Goal: Obtain resource: Obtain resource

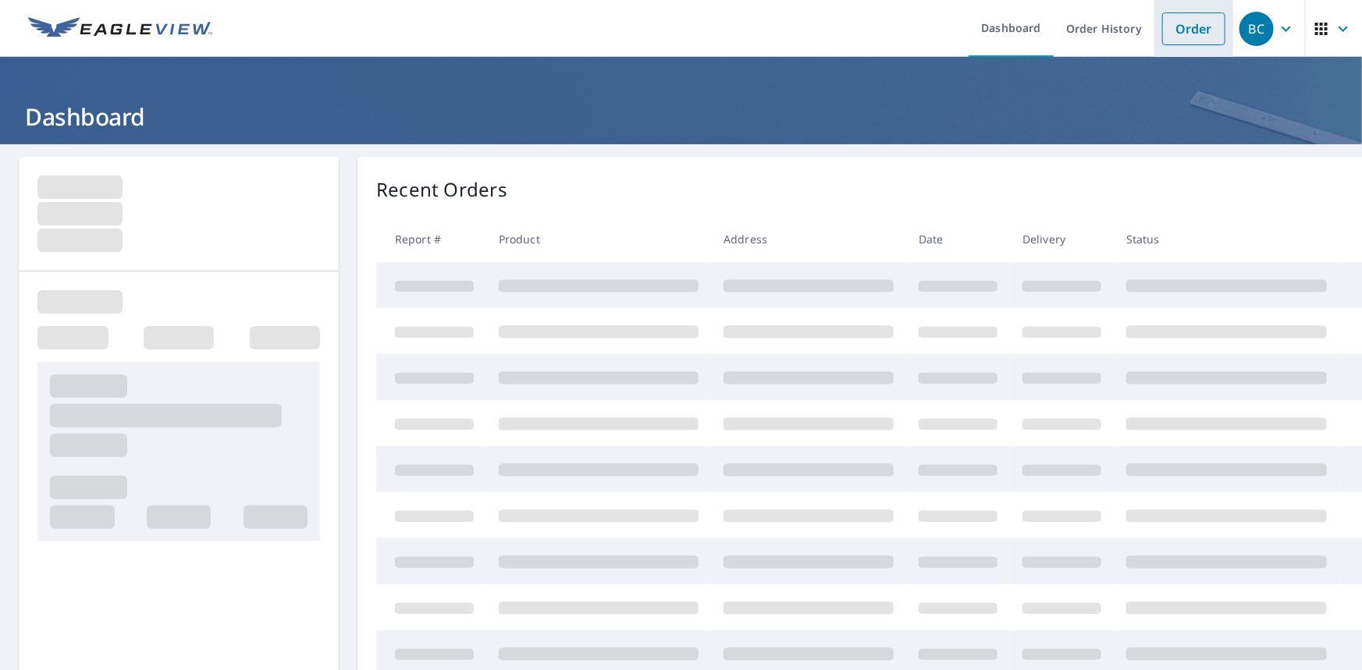
click at [1183, 33] on link "Order" at bounding box center [1193, 28] width 63 height 33
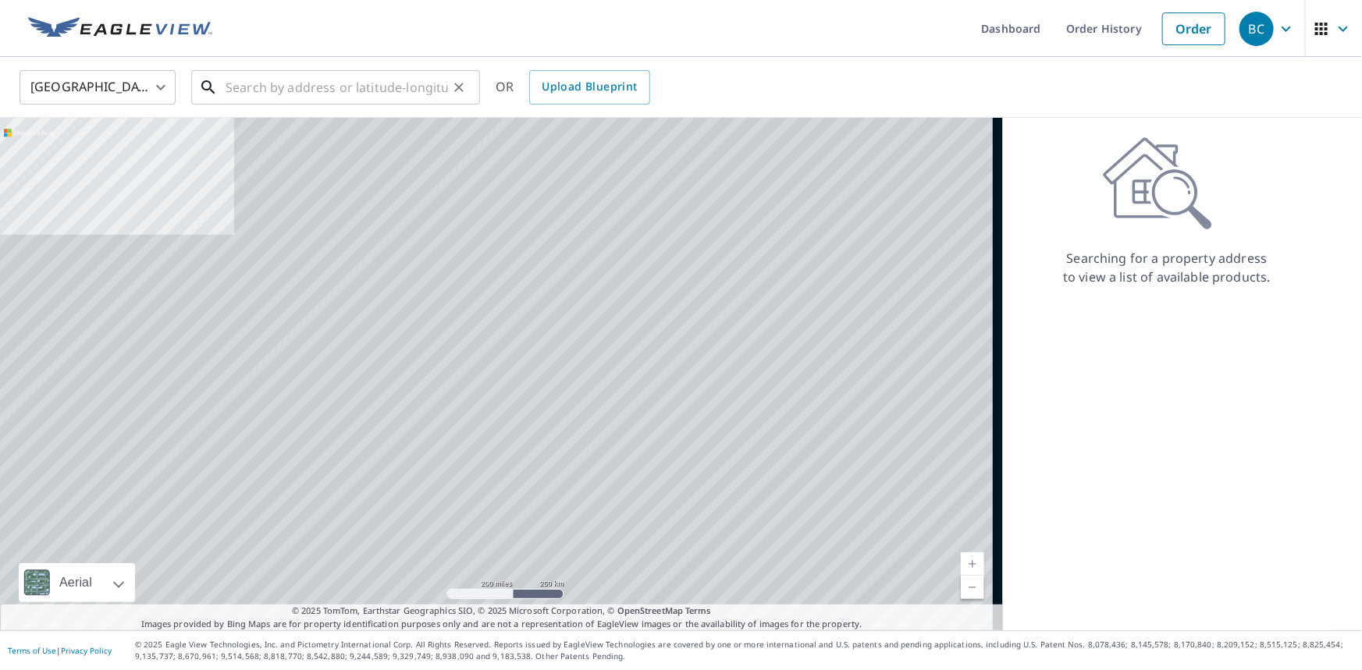
click at [367, 93] on input "text" at bounding box center [337, 88] width 222 height 44
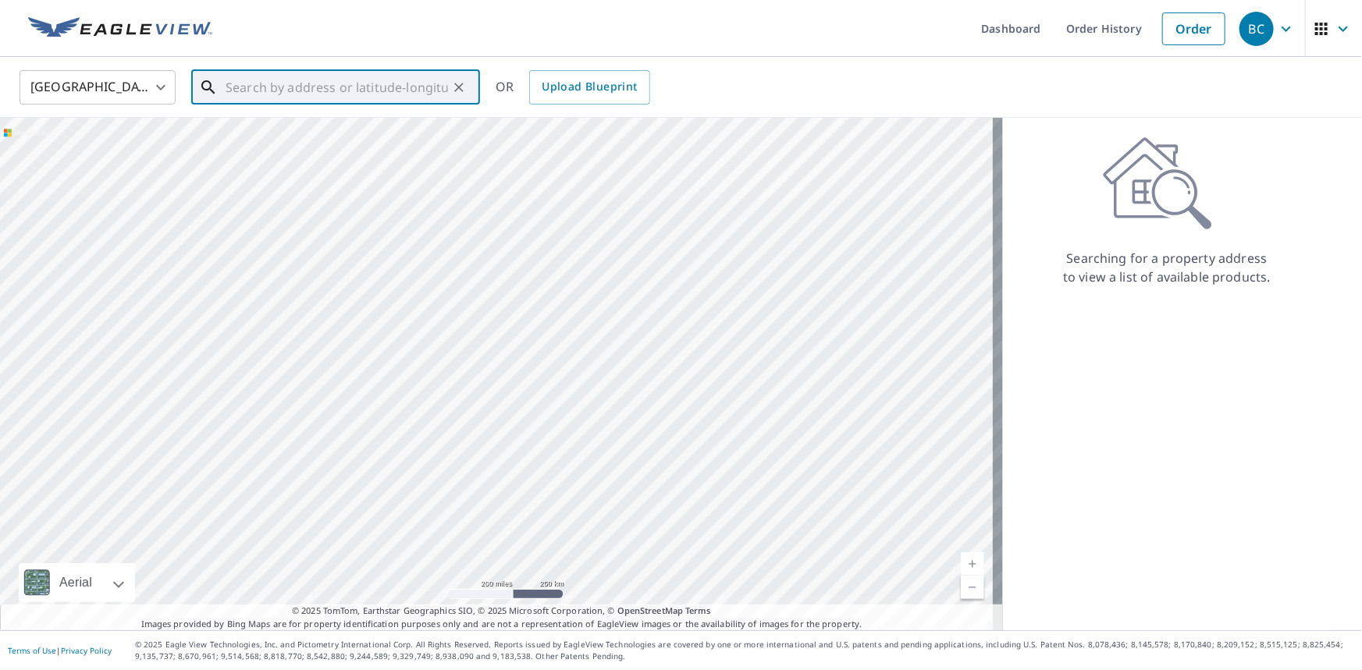
paste input "[STREET_ADDRESS]"
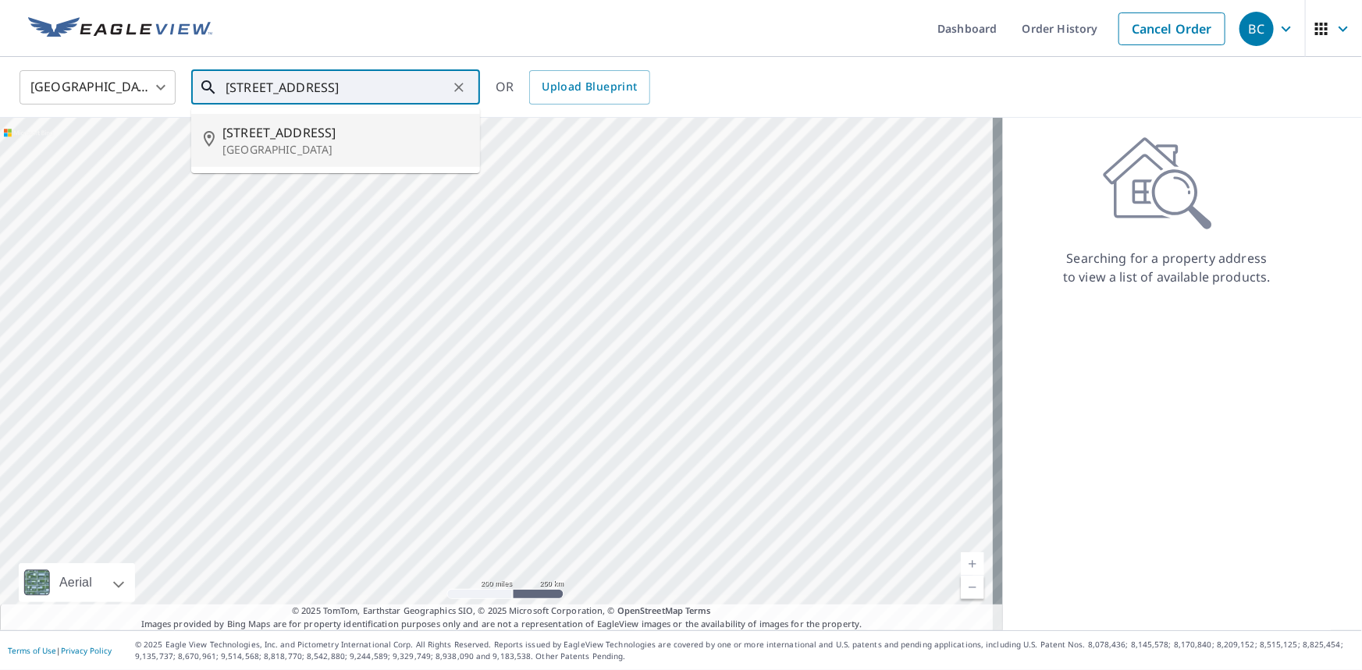
click at [302, 138] on span "[STREET_ADDRESS]" at bounding box center [344, 132] width 245 height 19
type input "[STREET_ADDRESS]"
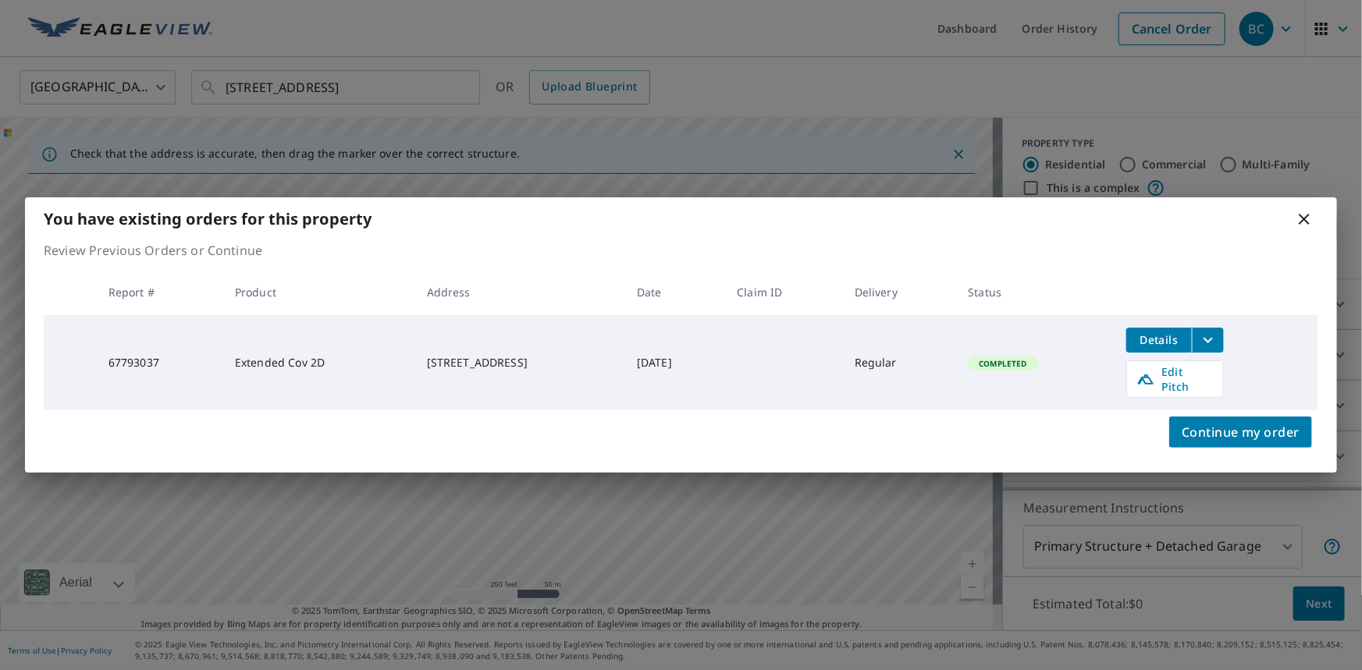
click at [1217, 343] on icon "filesDropdownBtn-67793037" at bounding box center [1208, 340] width 19 height 19
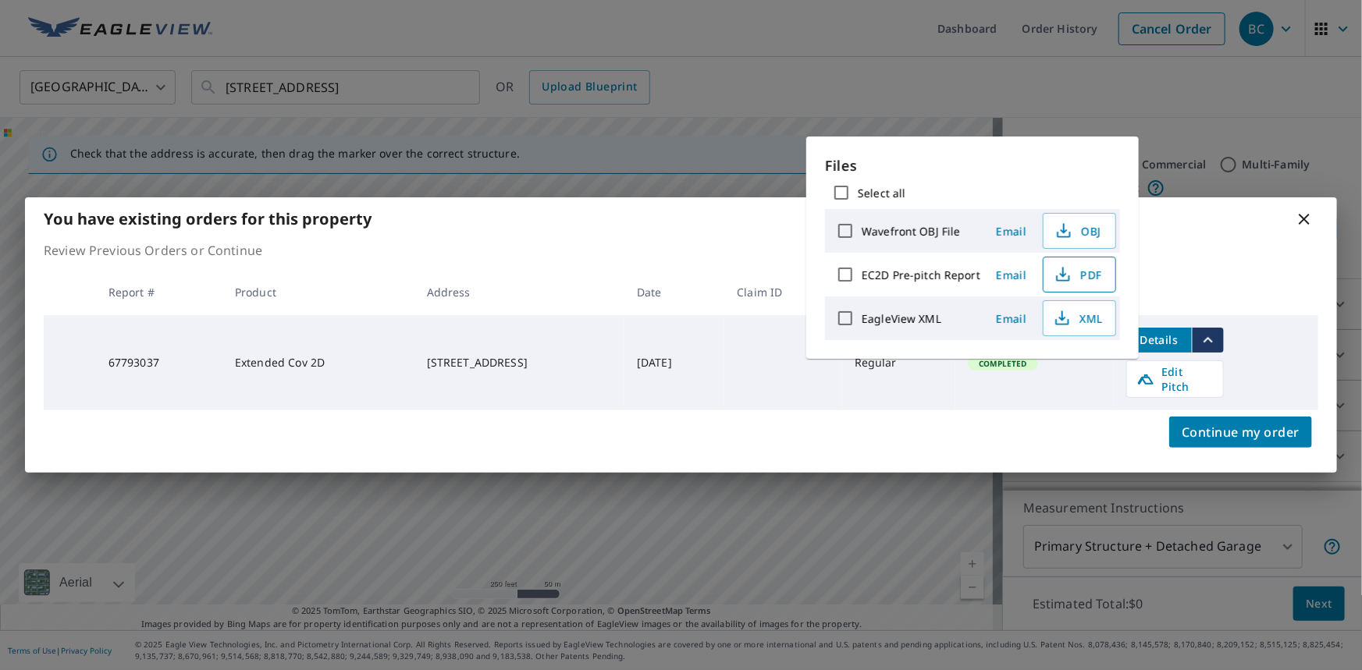
click at [1087, 271] on span "PDF" at bounding box center [1078, 274] width 50 height 19
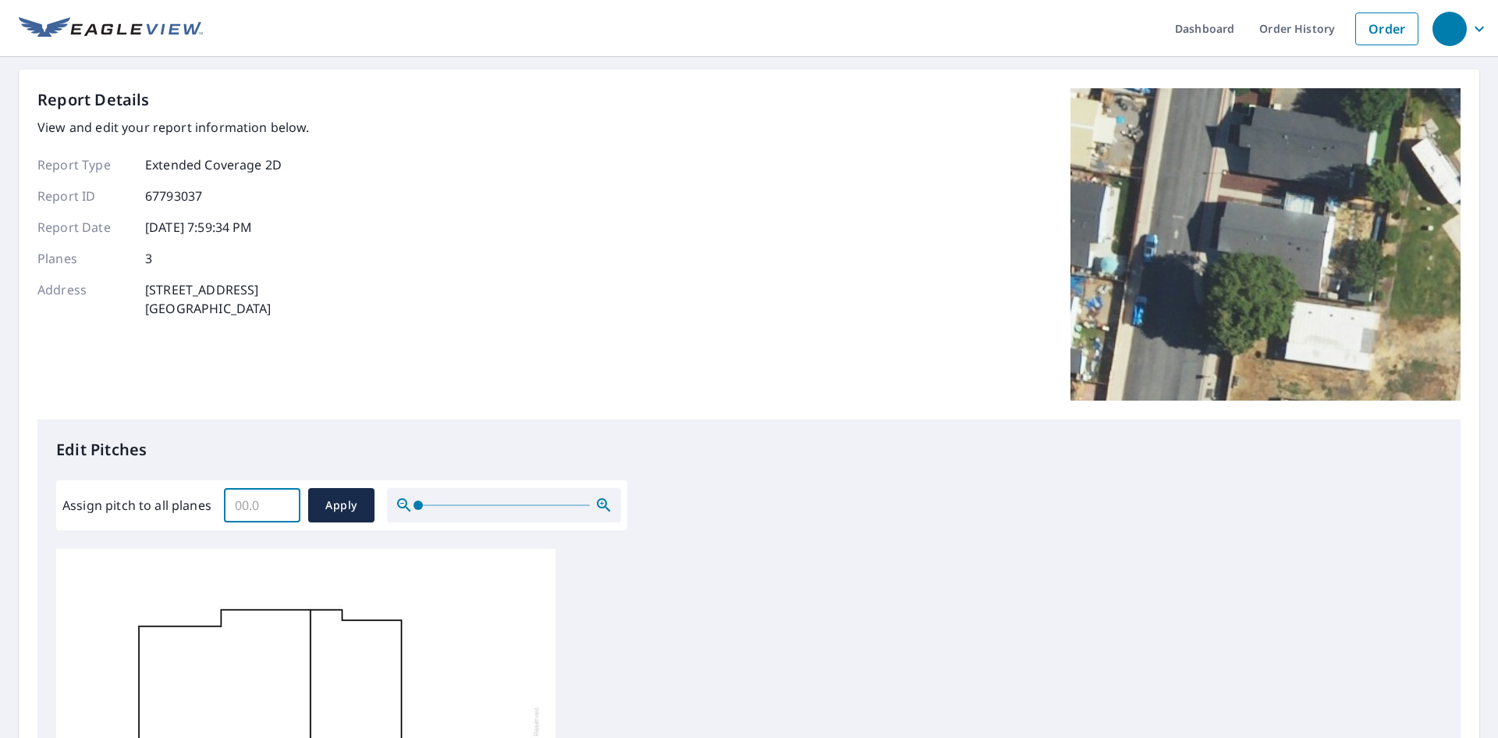
click at [253, 495] on input "Assign pitch to all planes" at bounding box center [262, 505] width 76 height 44
type input "3"
click at [325, 511] on span "Apply" at bounding box center [341, 506] width 41 height 20
type input "3"
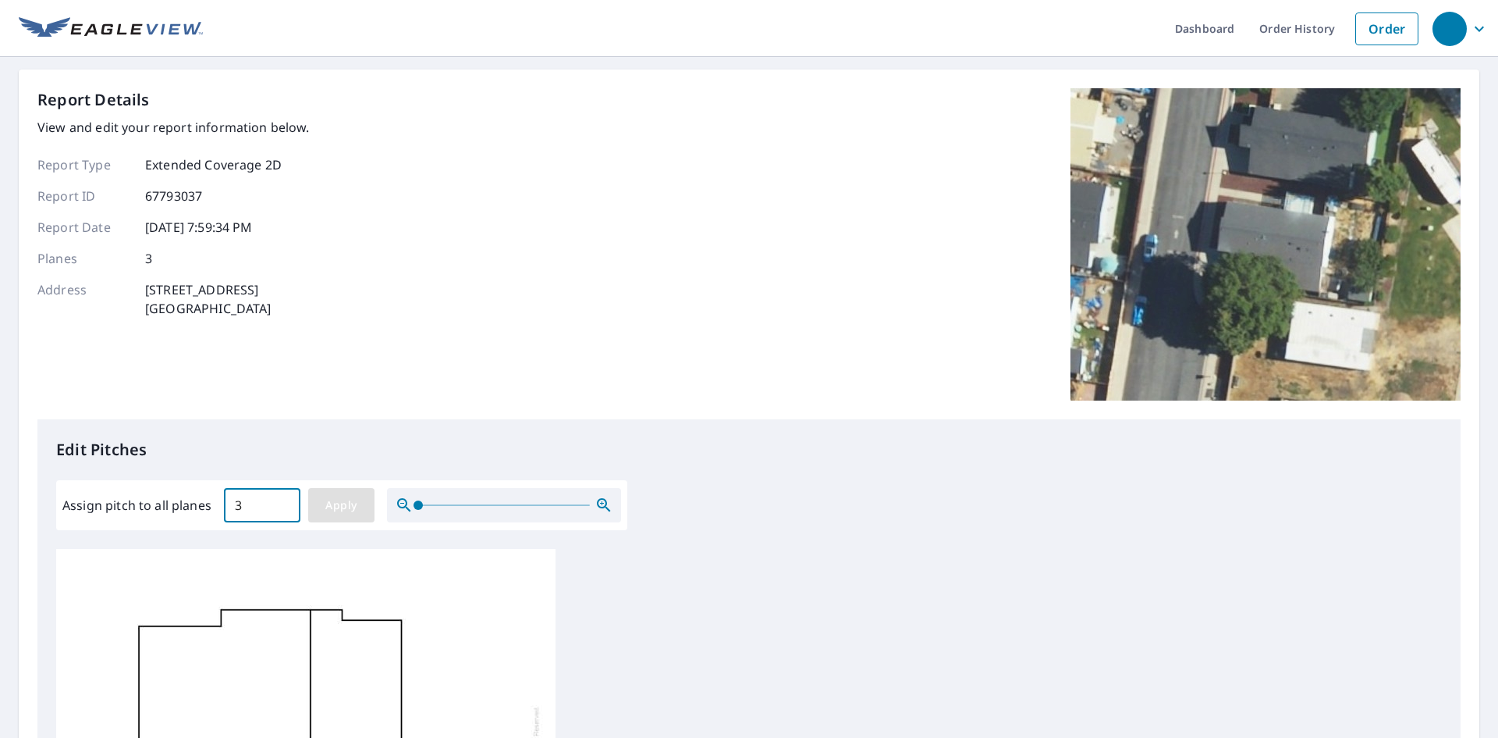
type input "3"
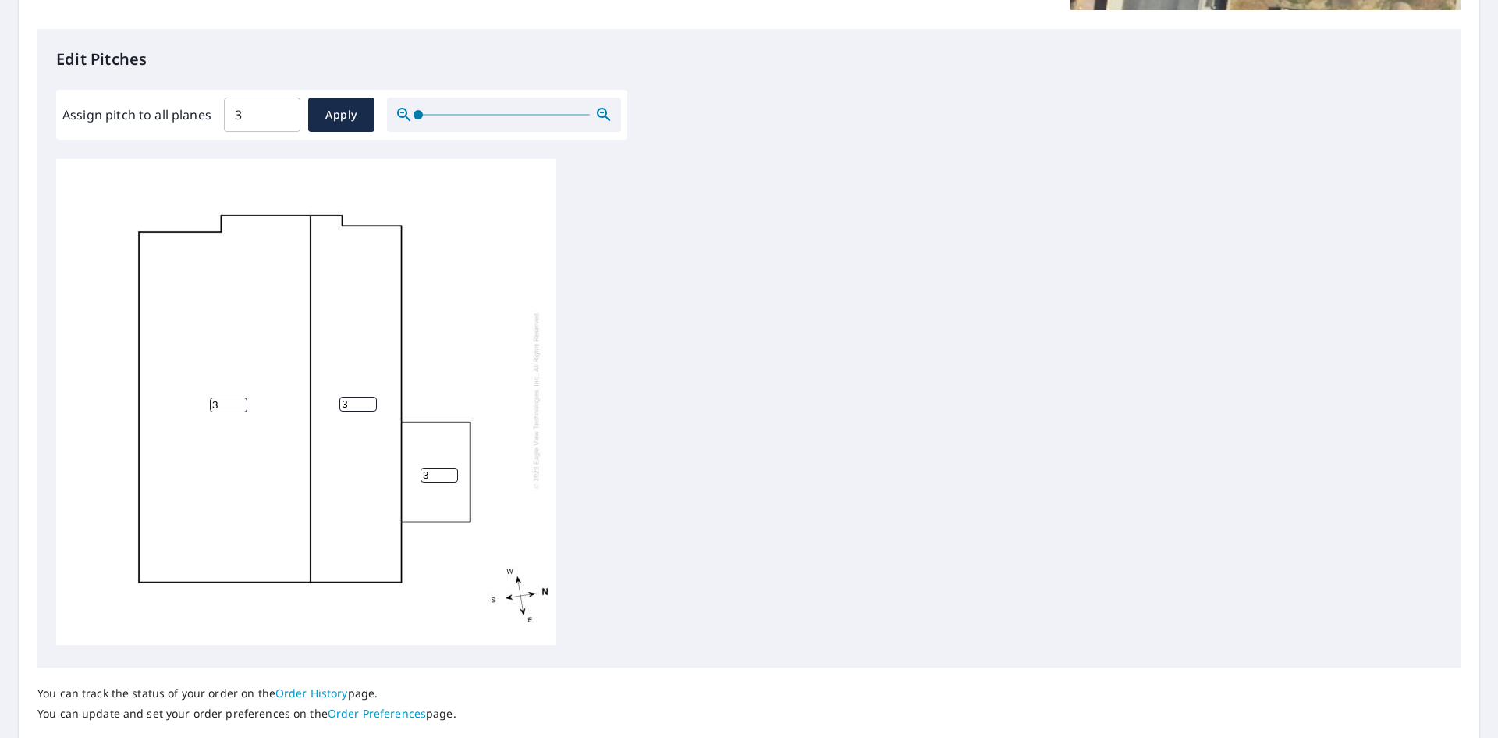
scroll to position [16, 0]
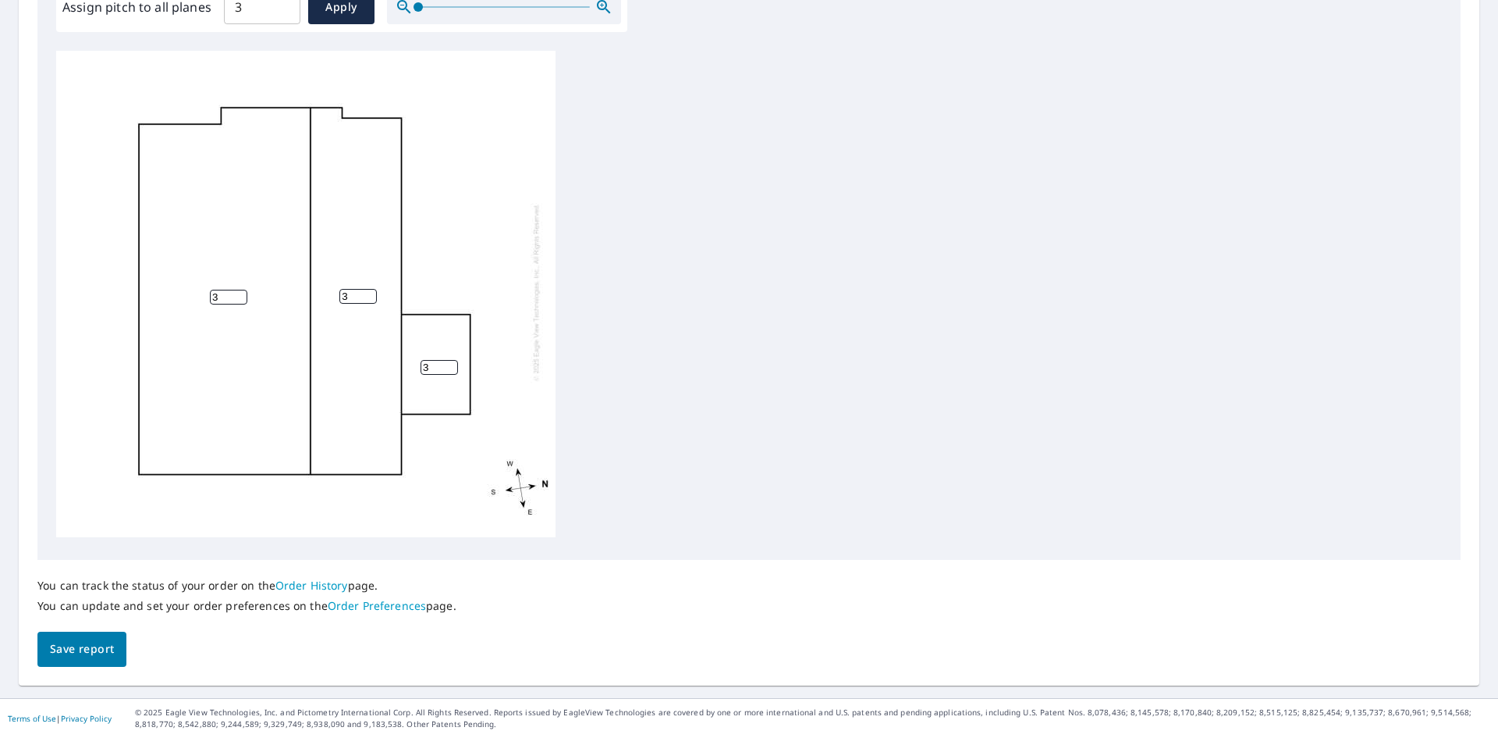
click at [71, 644] on span "Save report" at bounding box center [82, 649] width 64 height 20
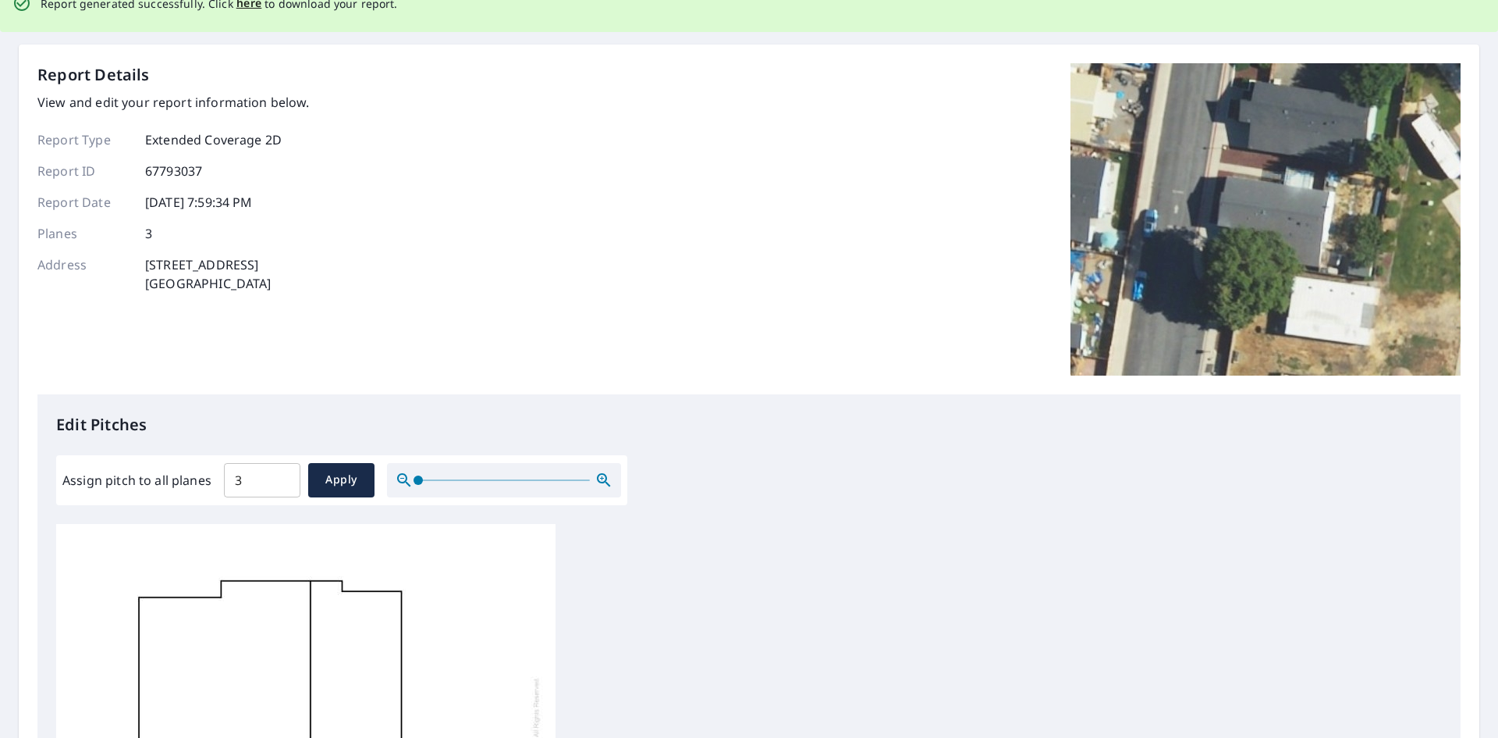
scroll to position [0, 0]
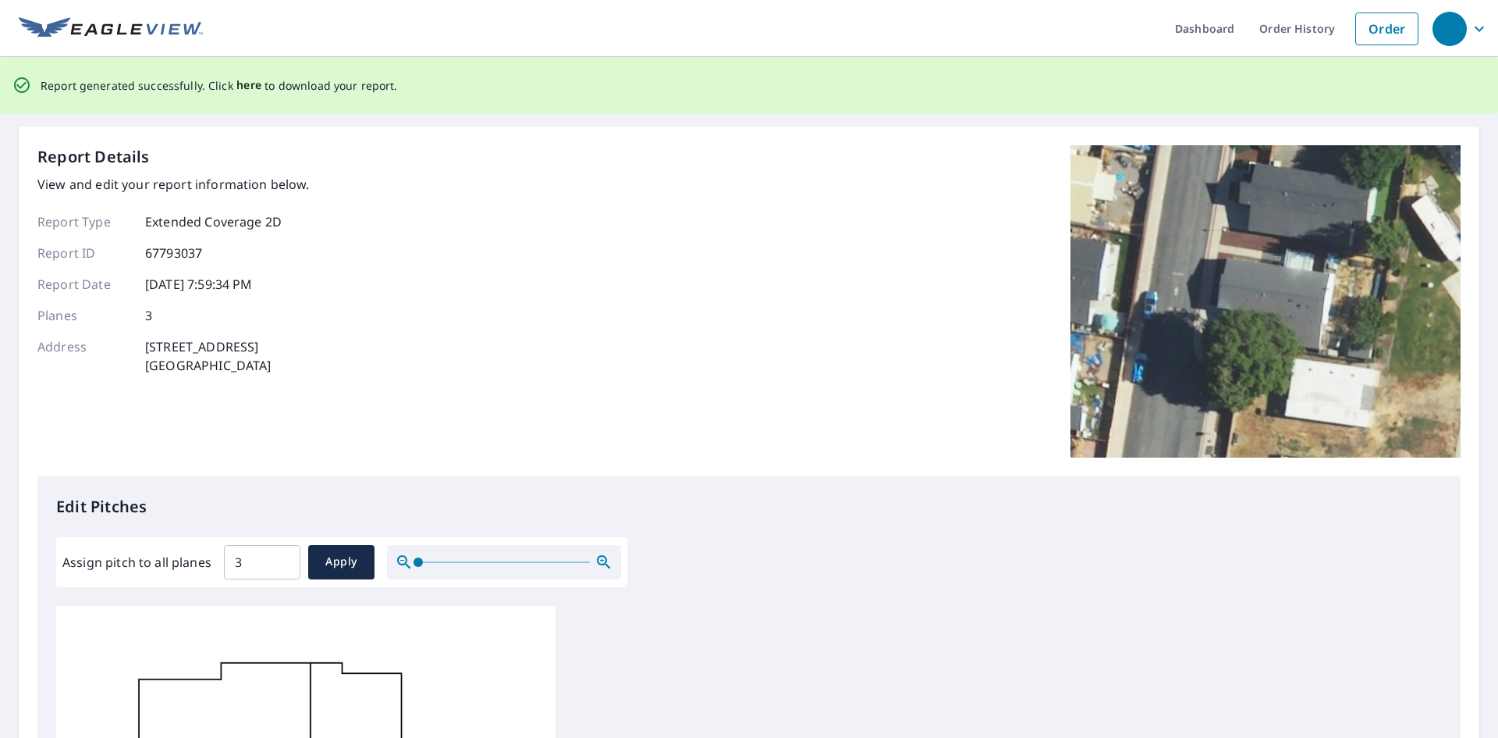
click at [251, 84] on span "here" at bounding box center [249, 86] width 26 height 20
